Goal: Task Accomplishment & Management: Use online tool/utility

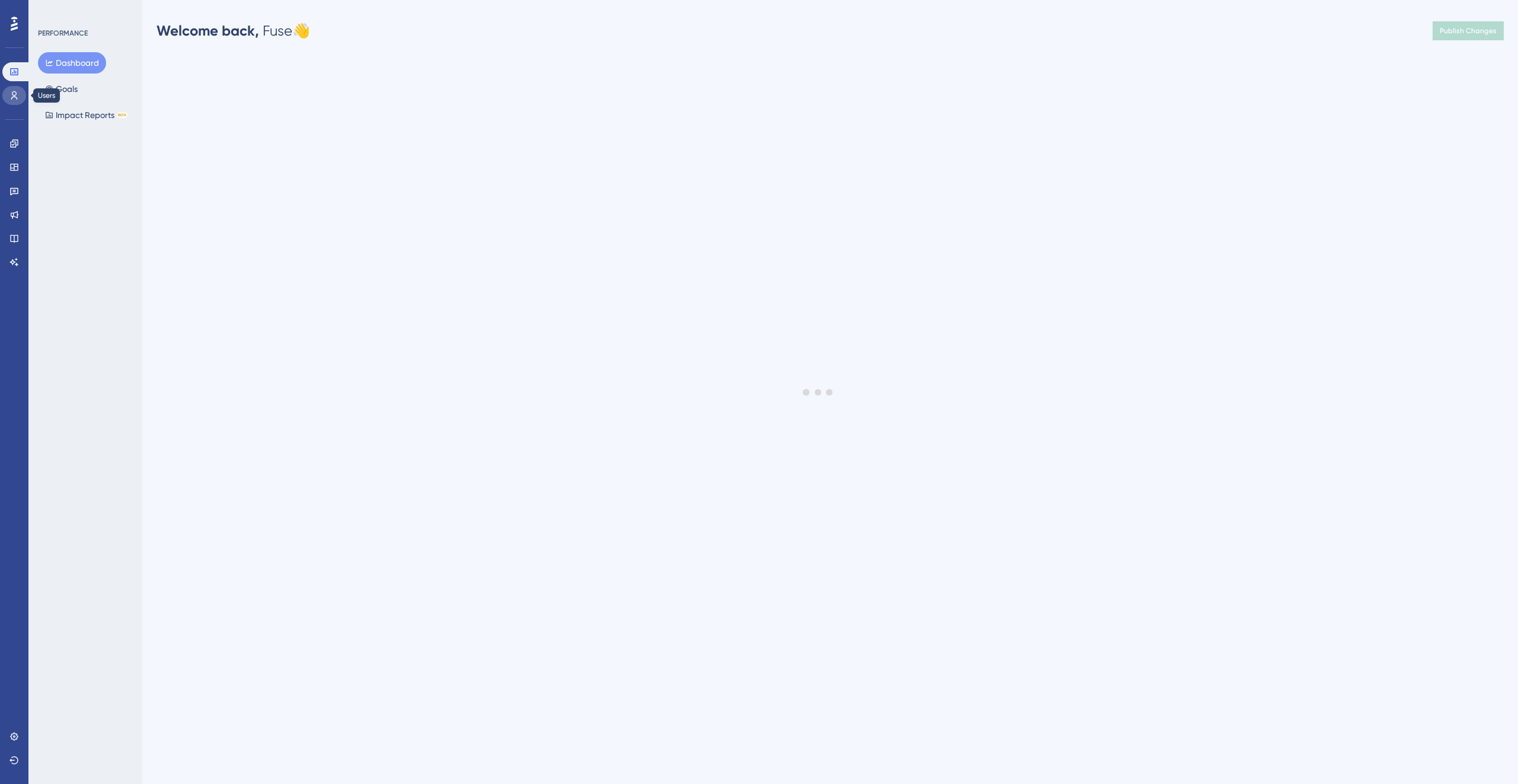
click at [15, 103] on link at bounding box center [14, 95] width 24 height 19
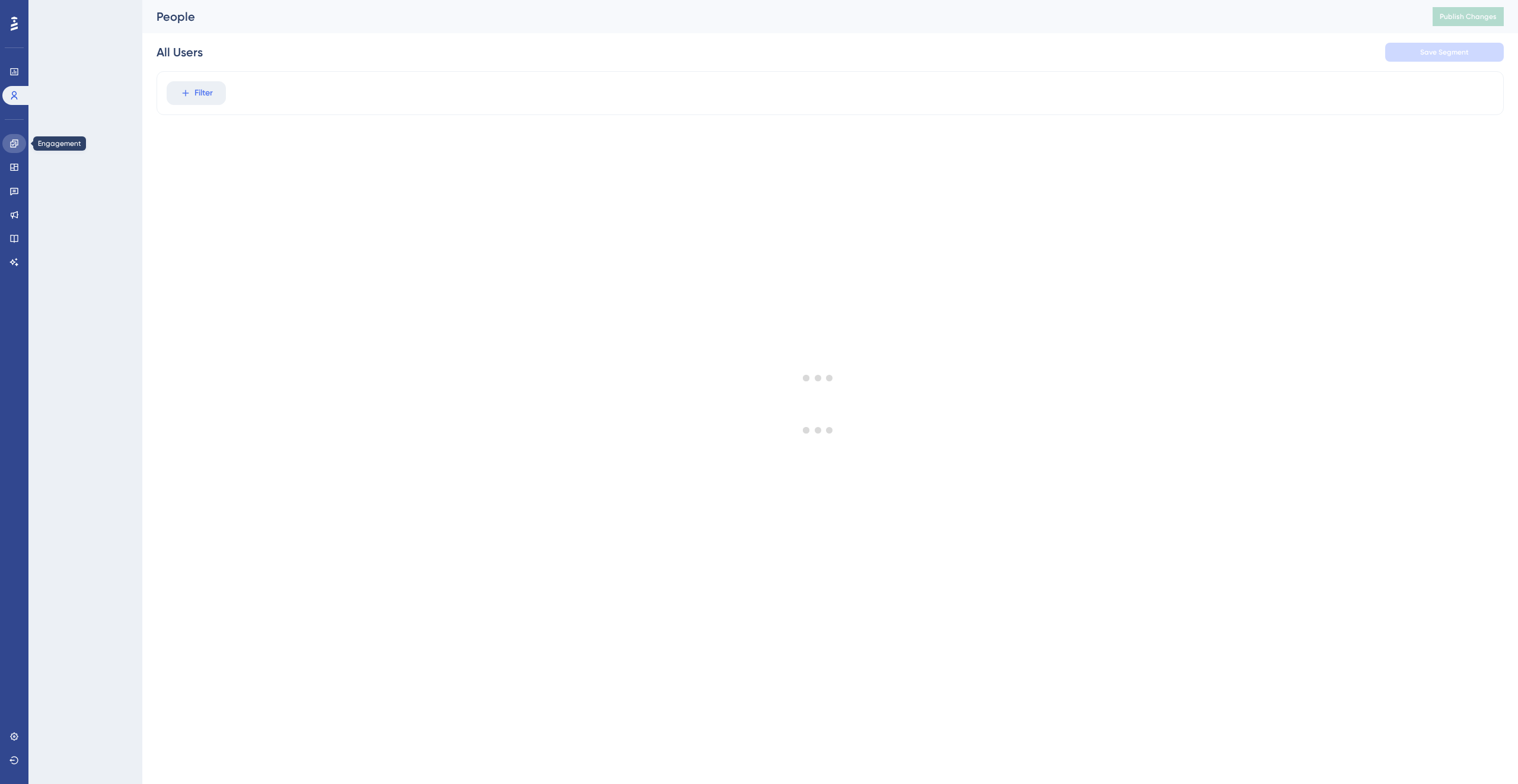
click at [16, 135] on link at bounding box center [14, 143] width 24 height 19
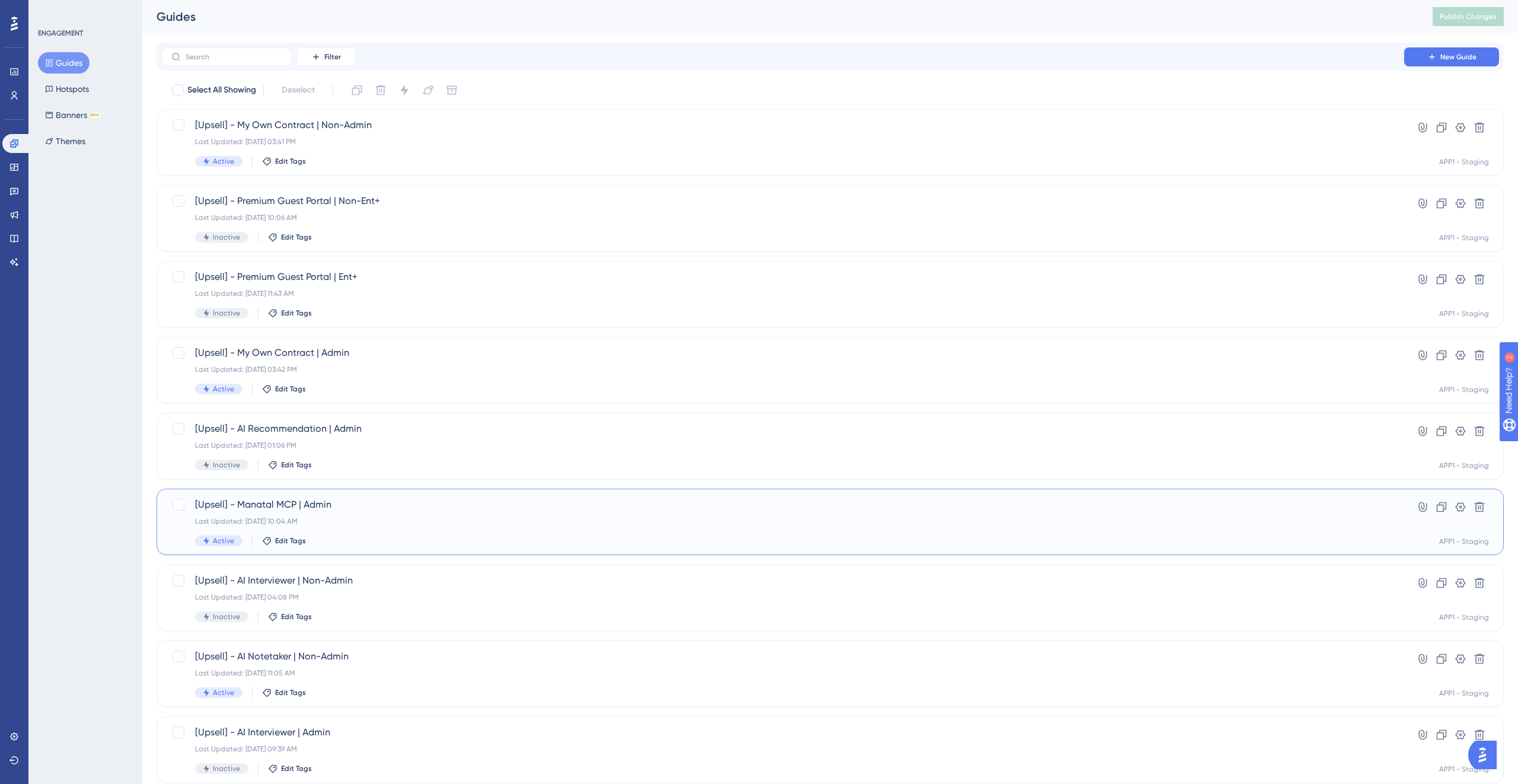
click at [417, 520] on div "Last Updated: [DATE] 10:04 AM" at bounding box center [782, 521] width 1175 height 10
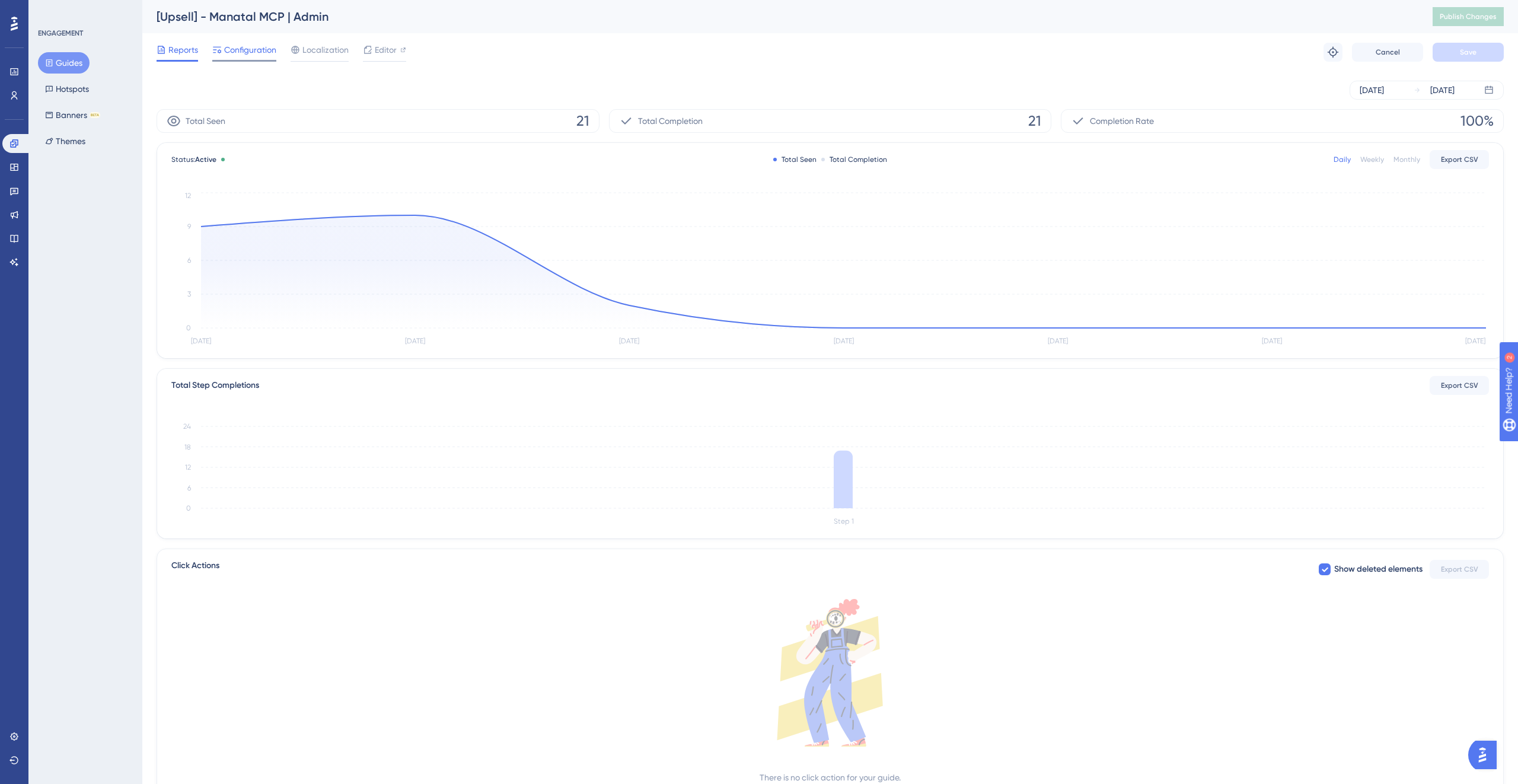
click at [259, 53] on span "Configuration" at bounding box center [250, 50] width 52 height 15
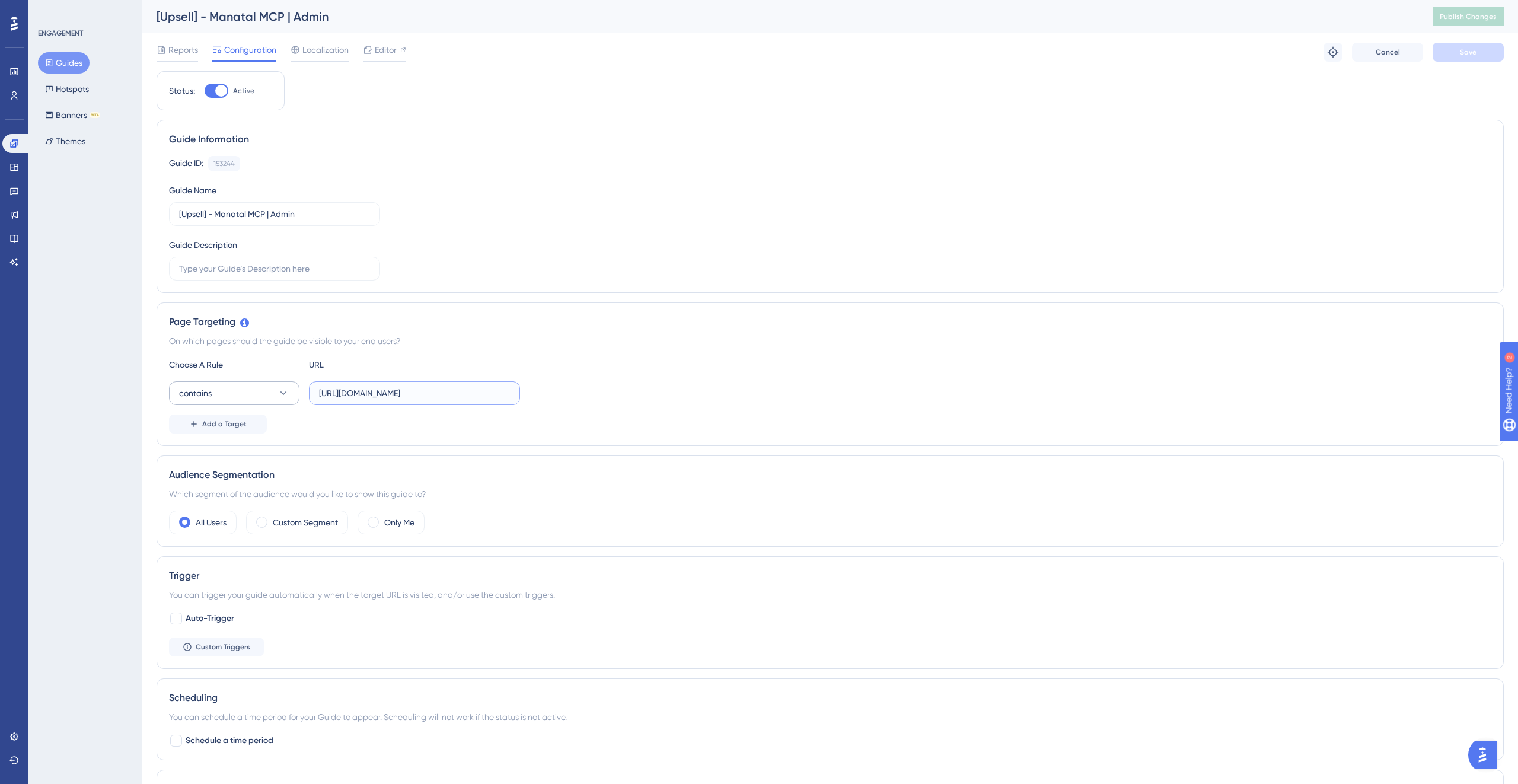
drag, startPoint x: 508, startPoint y: 392, endPoint x: 295, endPoint y: 384, distance: 213.2
click at [295, 384] on div "contains [URL][DOMAIN_NAME]" at bounding box center [344, 393] width 351 height 24
type input "/administration/integrations/437"
click at [1484, 55] on button "Save" at bounding box center [1467, 52] width 72 height 19
click at [1470, 22] on button "Publish Changes" at bounding box center [1467, 16] width 72 height 19
